Goal: Find specific page/section: Find specific page/section

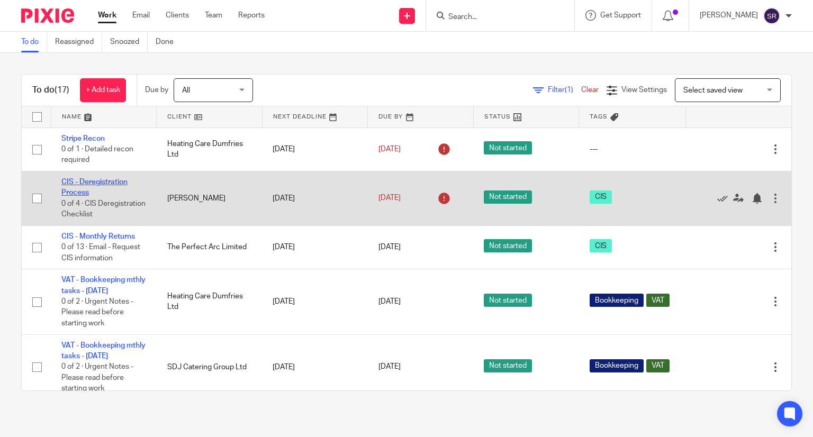
click at [94, 183] on link "CIS - Deregistration Process" at bounding box center [94, 187] width 66 height 18
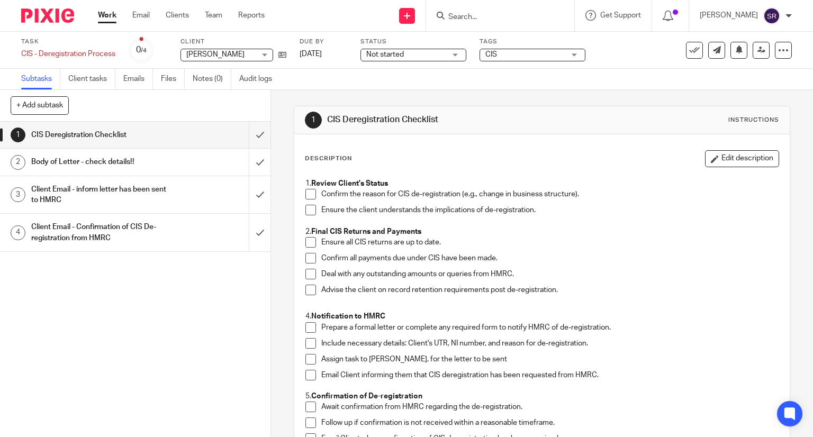
click at [306, 194] on span at bounding box center [311, 194] width 11 height 11
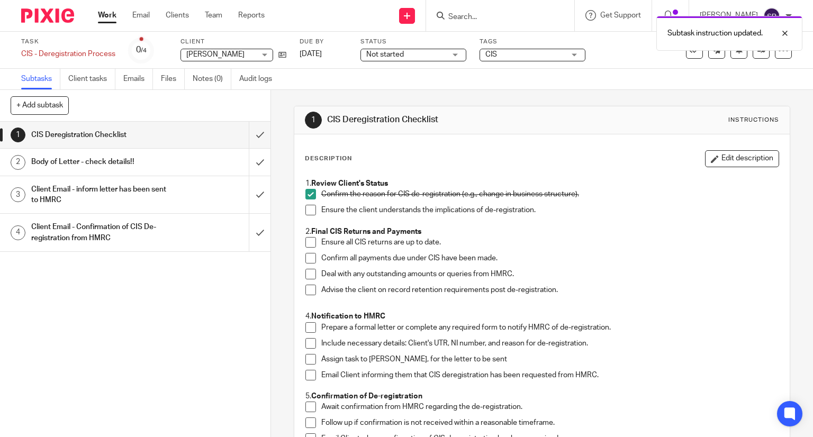
click at [306, 210] on span at bounding box center [311, 210] width 11 height 11
click at [311, 210] on span at bounding box center [311, 210] width 11 height 11
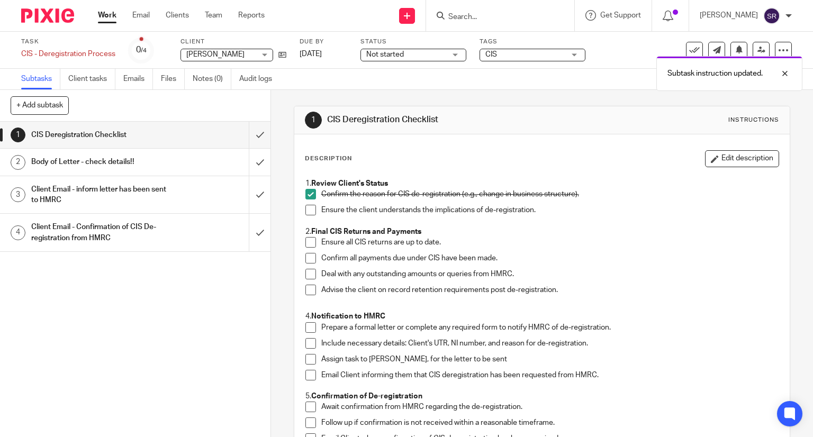
click at [312, 198] on span at bounding box center [311, 194] width 11 height 11
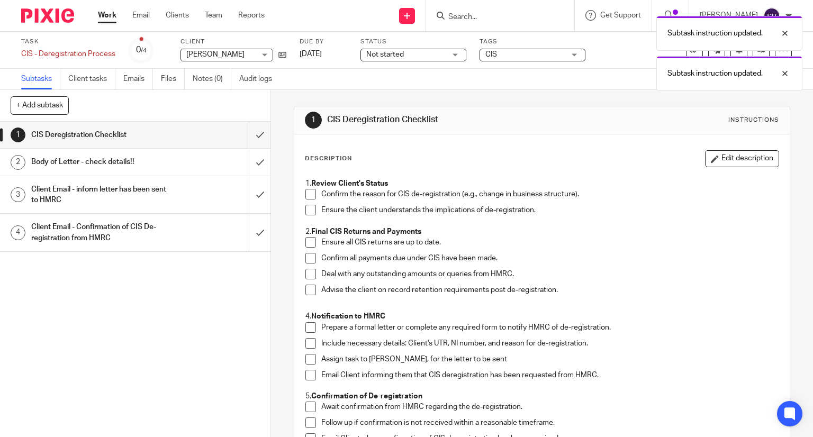
click at [102, 17] on link "Work" at bounding box center [107, 15] width 19 height 11
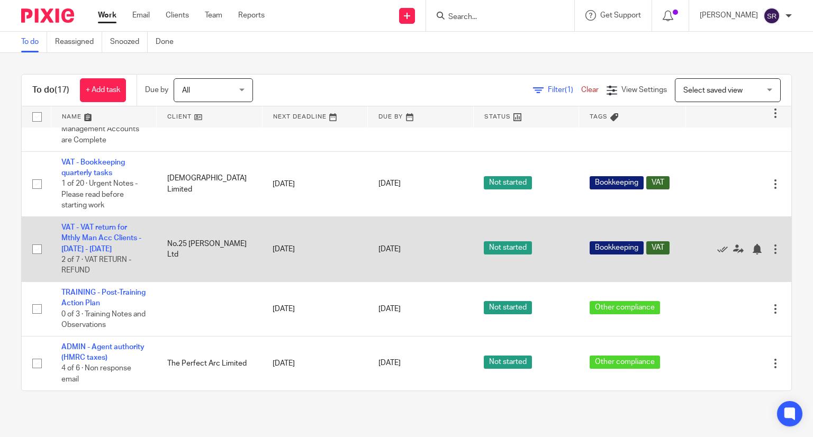
scroll to position [800, 0]
